Goal: Task Accomplishment & Management: Manage account settings

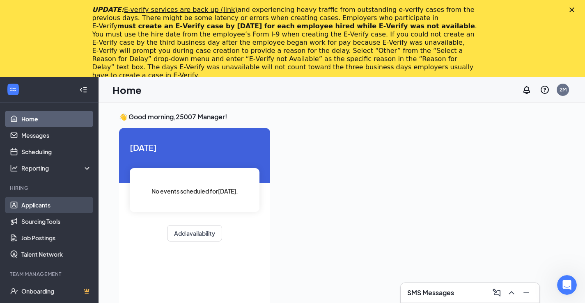
click at [70, 204] on link "Applicants" at bounding box center [56, 205] width 70 height 16
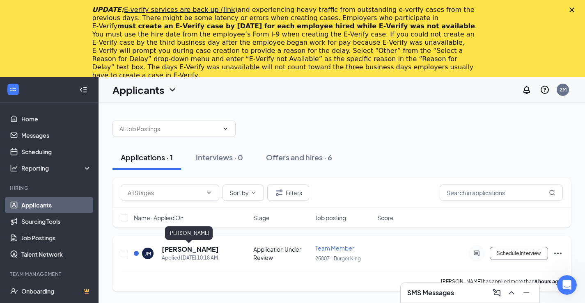
click at [193, 246] on h5 "[PERSON_NAME]" at bounding box center [190, 249] width 57 height 9
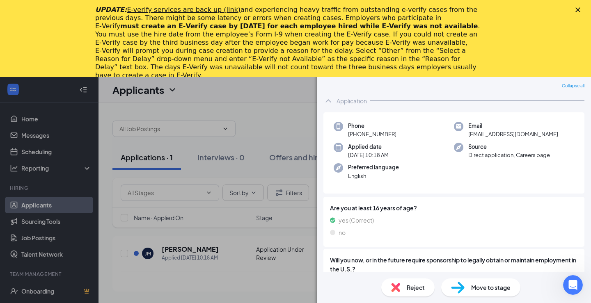
click at [484, 287] on span "Move to stage" at bounding box center [490, 287] width 39 height 9
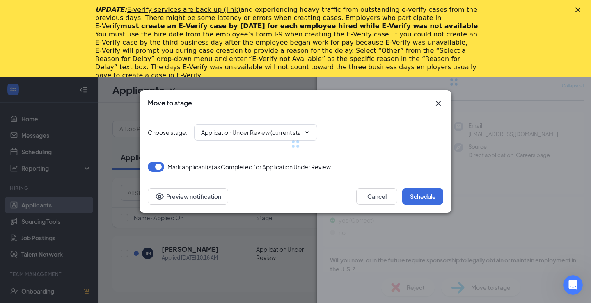
type input "Onsite Interview (next stage)"
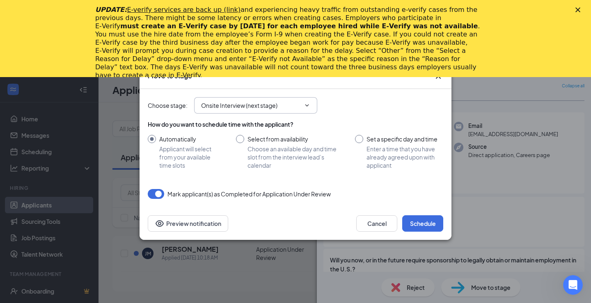
click at [282, 108] on input "Onsite Interview (next stage)" at bounding box center [250, 105] width 99 height 9
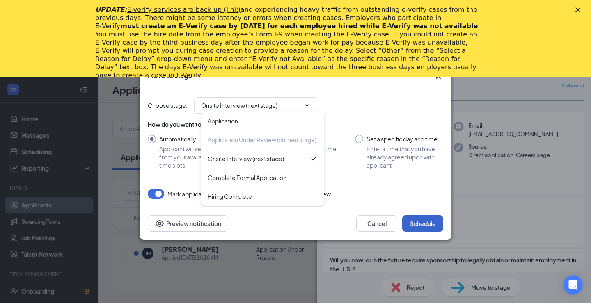
click at [433, 224] on button "Schedule" at bounding box center [422, 224] width 41 height 16
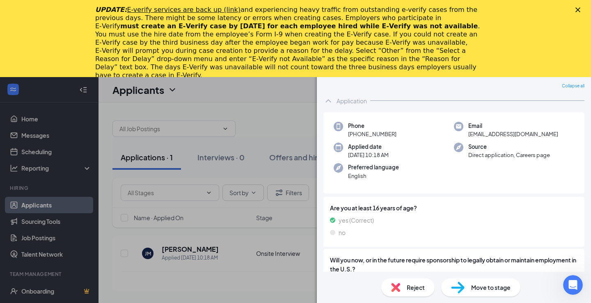
click at [460, 289] on img at bounding box center [458, 288] width 14 height 12
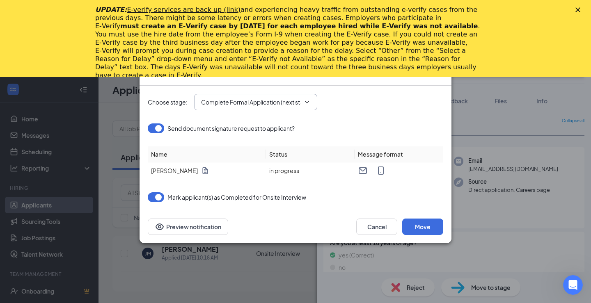
click at [293, 106] on input "Complete Formal Application (next stage)" at bounding box center [250, 102] width 99 height 9
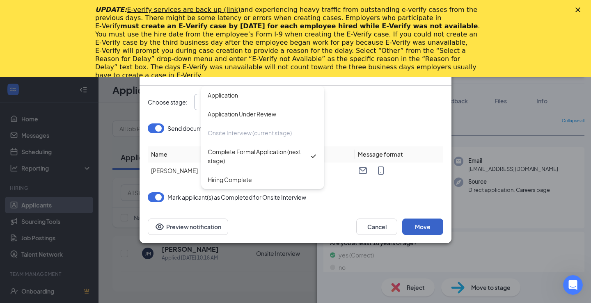
click at [432, 226] on button "Move" at bounding box center [422, 227] width 41 height 16
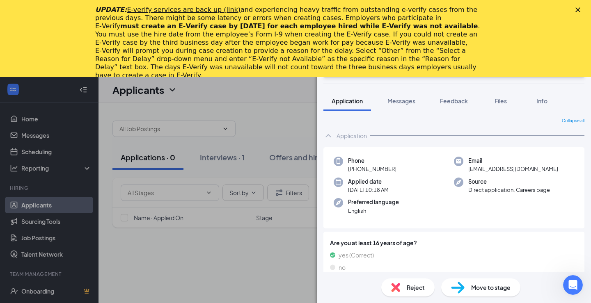
click at [243, 271] on div "[PERSON_NAME] Team Member at 25007 - Burger King Add a tag Onsite Interview Sta…" at bounding box center [295, 151] width 591 height 303
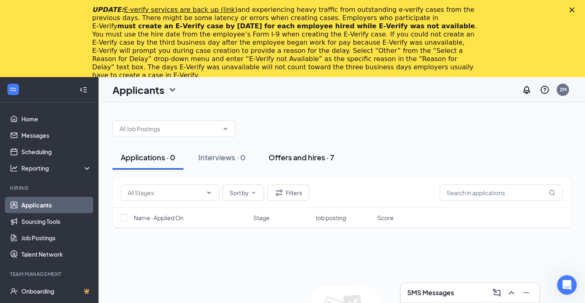
click at [301, 162] on div "Offers and hires · 7" at bounding box center [302, 157] width 66 height 10
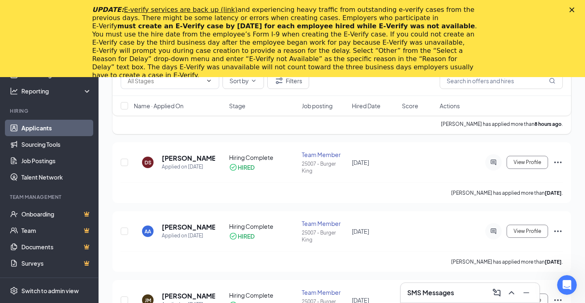
scroll to position [41, 0]
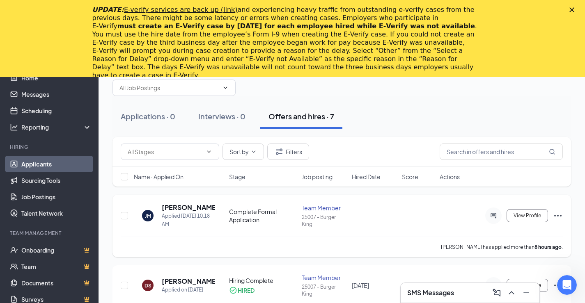
click at [559, 214] on icon "Ellipses" at bounding box center [558, 216] width 10 height 10
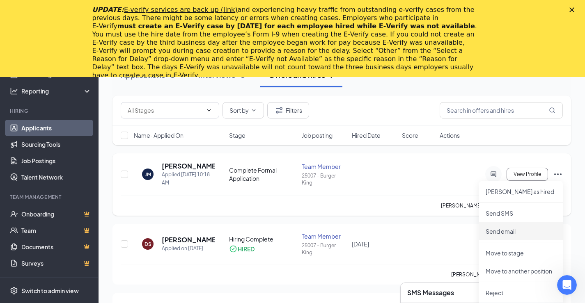
scroll to position [82, 0]
click at [443, 178] on div "View Profile [PERSON_NAME] as hired Send SMS Send email Move to stage Move to a…" at bounding box center [501, 175] width 123 height 16
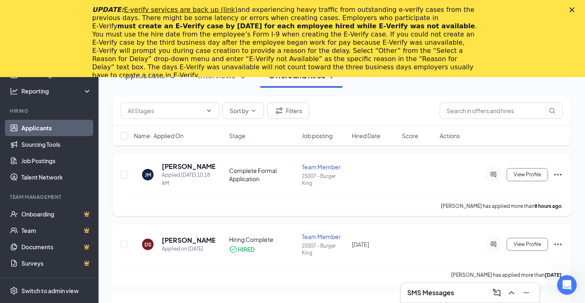
click at [562, 175] on icon "Ellipses" at bounding box center [557, 175] width 7 height 2
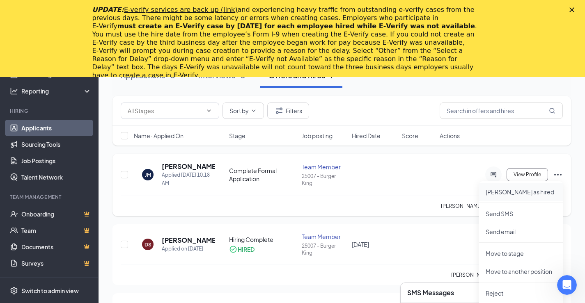
click at [511, 196] on li "[PERSON_NAME] as hired" at bounding box center [521, 192] width 84 height 18
type input "Hiring Complete (final stage)"
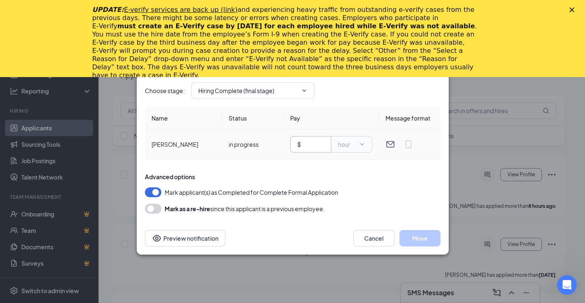
click at [319, 149] on span "$" at bounding box center [310, 144] width 41 height 16
type input "10"
drag, startPoint x: 354, startPoint y: 171, endPoint x: 373, endPoint y: 179, distance: 20.2
click at [355, 171] on div "Choose stage : Hiring Complete (final stage) Name Status Pay Message format [PE…" at bounding box center [293, 144] width 296 height 140
click at [432, 235] on button "Move" at bounding box center [420, 238] width 41 height 16
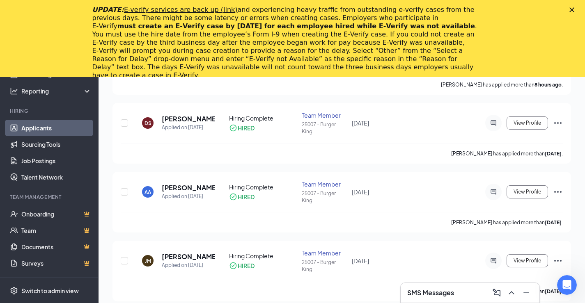
scroll to position [93, 0]
